Goal: Information Seeking & Learning: Learn about a topic

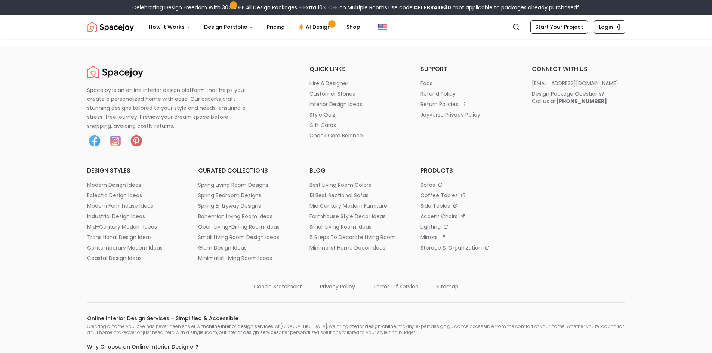
scroll to position [4014, 0]
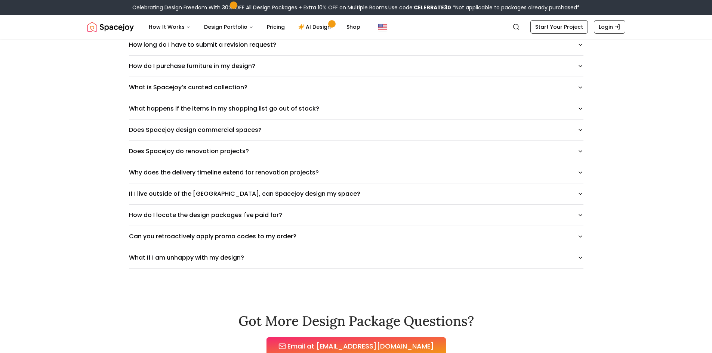
scroll to position [449, 0]
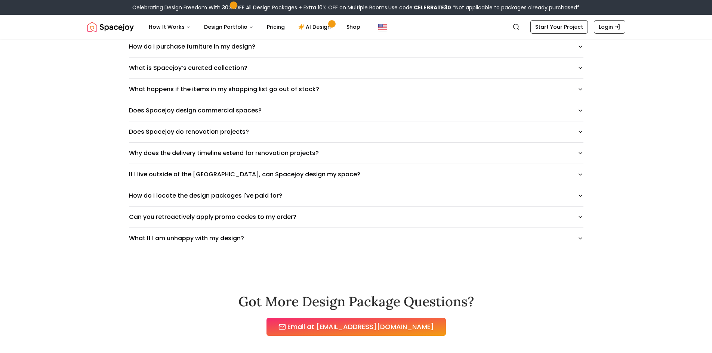
click at [474, 176] on button "If I live outside of the [GEOGRAPHIC_DATA], can Spacejoy design my space?" at bounding box center [356, 174] width 455 height 21
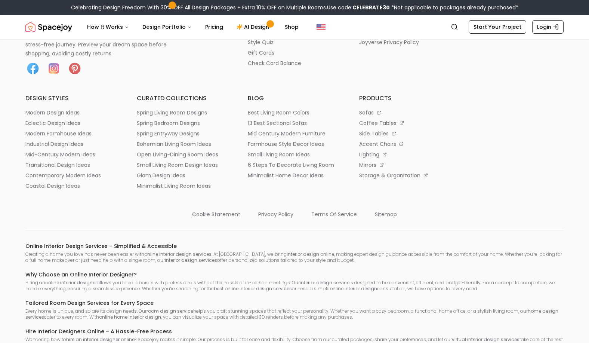
scroll to position [4016, 0]
